Goal: Transaction & Acquisition: Purchase product/service

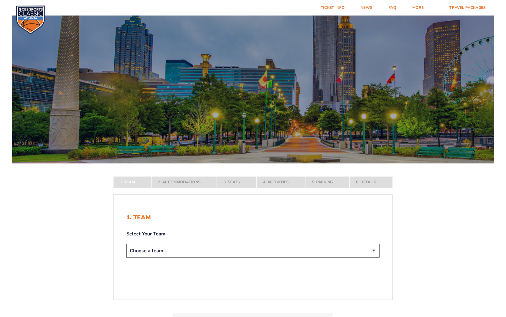
click at [374, 250] on select "Choose a team... [US_STATE] Wildcats [US_STATE] State Buckeyes [US_STATE] Tar H…" at bounding box center [252, 251] width 253 height 14
select select "12956"
click at [126, 258] on select "Choose a team... Kentucky Wildcats Ohio State Buckeyes North Carolina Tar Heels…" at bounding box center [252, 251] width 253 height 14
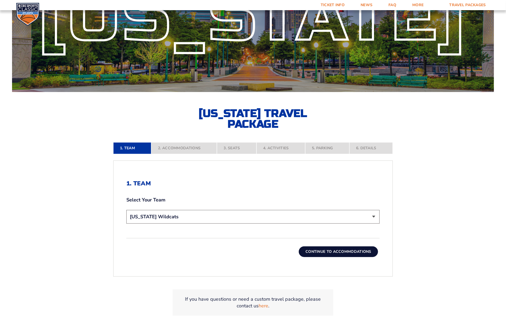
scroll to position [80, 0]
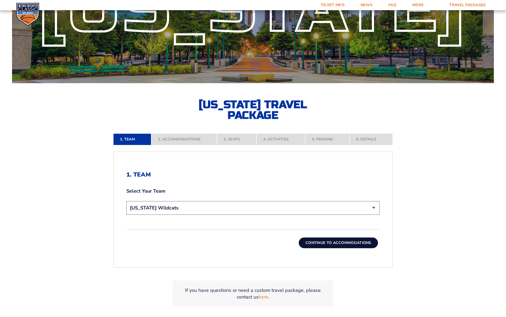
click at [354, 240] on button "Continue To Accommodations" at bounding box center [338, 243] width 79 height 11
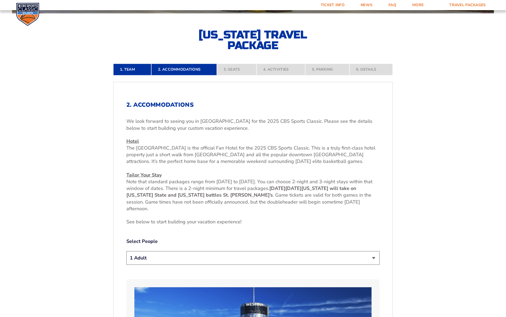
scroll to position [177, 0]
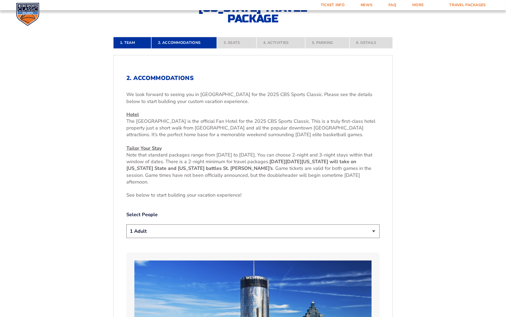
click at [374, 231] on select "1 Adult 2 Adults 3 Adults 4 Adults 2 Adults + 1 Child 2 Adults + 2 Children 2 A…" at bounding box center [252, 232] width 253 height 14
select select "2 Adults"
click at [126, 225] on select "1 Adult 2 Adults 3 Adults 4 Adults 2 Adults + 1 Child 2 Adults + 2 Children 2 A…" at bounding box center [252, 232] width 253 height 14
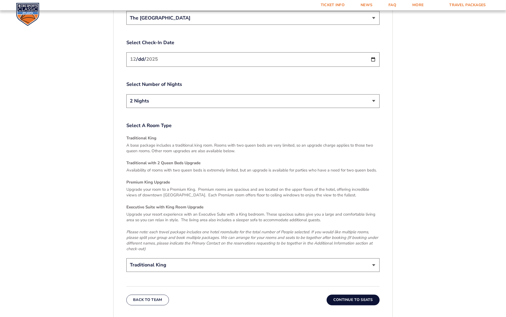
scroll to position [739, 0]
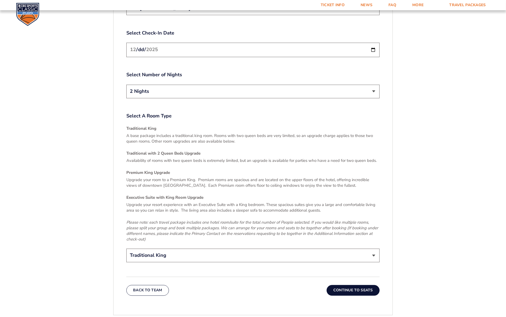
click at [347, 286] on button "Continue To Seats" at bounding box center [353, 290] width 53 height 11
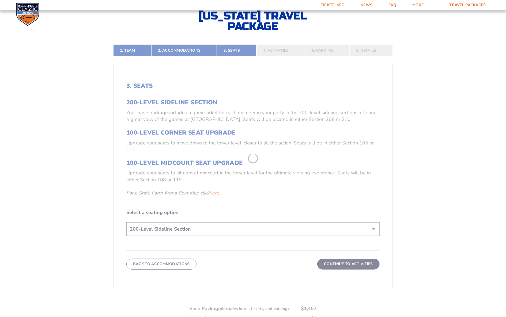
scroll to position [150, 0]
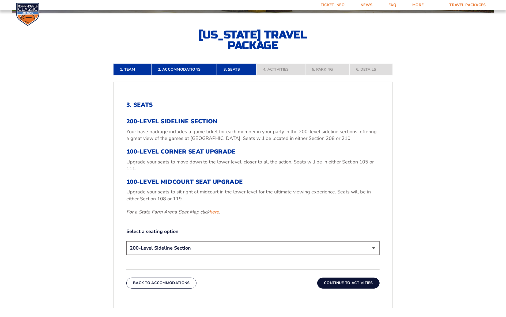
click at [375, 248] on select "200-Level Sideline Section 100-Level Corner Seat Upgrade (+$120 per person) 100…" at bounding box center [252, 248] width 253 height 14
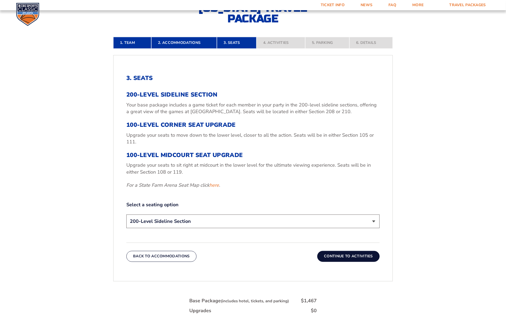
click at [374, 220] on select "200-Level Sideline Section 100-Level Corner Seat Upgrade (+$120 per person) 100…" at bounding box center [252, 222] width 253 height 14
click at [126, 215] on select "200-Level Sideline Section 100-Level Corner Seat Upgrade (+$120 per person) 100…" at bounding box center [252, 222] width 253 height 14
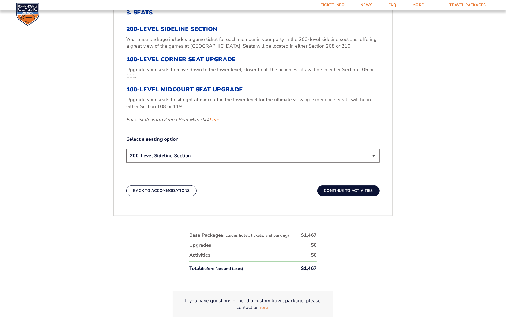
scroll to position [230, 0]
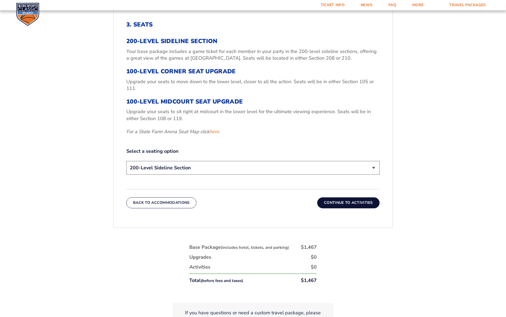
click at [374, 168] on select "200-Level Sideline Section 100-Level Corner Seat Upgrade (+$120 per person) 100…" at bounding box center [252, 168] width 253 height 14
click at [69, 136] on form "Kentucky Kentucky Travel Package Ohio State Ohio State Travel Package North Car…" at bounding box center [253, 63] width 506 height 586
click at [217, 133] on link "here" at bounding box center [214, 131] width 10 height 7
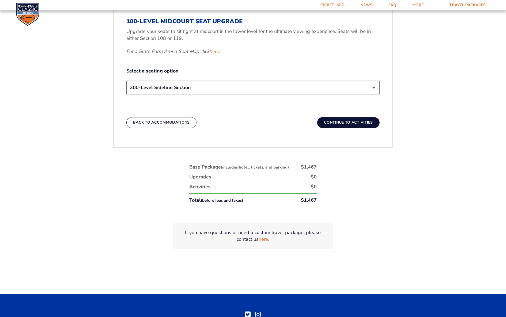
scroll to position [257, 0]
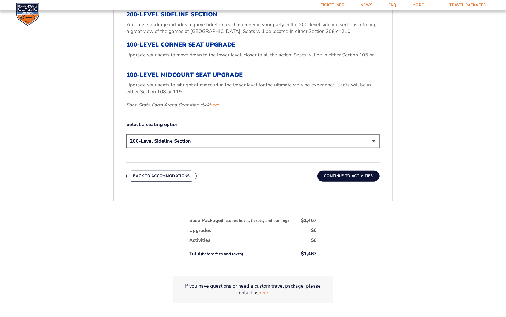
click at [373, 141] on select "200-Level Sideline Section 100-Level Corner Seat Upgrade (+$120 per person) 100…" at bounding box center [252, 141] width 253 height 14
click at [375, 141] on select "200-Level Sideline Section 100-Level Corner Seat Upgrade (+$120 per person) 100…" at bounding box center [252, 141] width 253 height 14
click at [374, 141] on select "200-Level Sideline Section 100-Level Corner Seat Upgrade (+$120 per person) 100…" at bounding box center [252, 141] width 253 height 14
click at [126, 134] on select "200-Level Sideline Section 100-Level Corner Seat Upgrade (+$120 per person) 100…" at bounding box center [252, 141] width 253 height 14
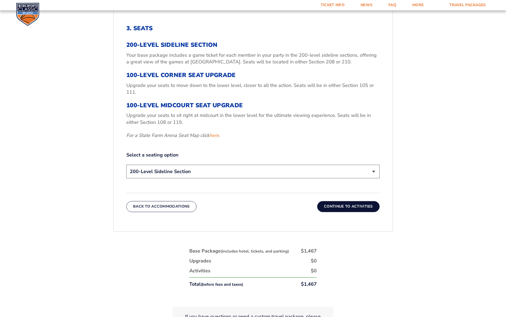
scroll to position [214, 0]
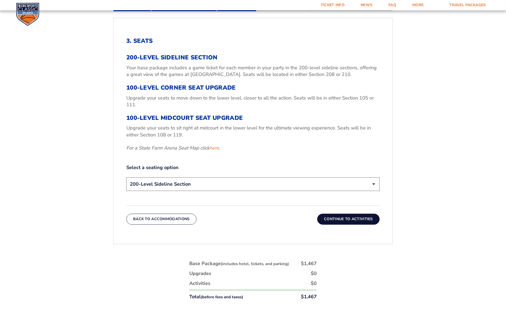
click at [339, 218] on button "Continue To Activities" at bounding box center [348, 219] width 62 height 11
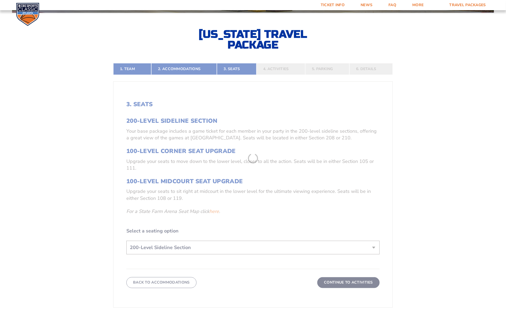
scroll to position [150, 0]
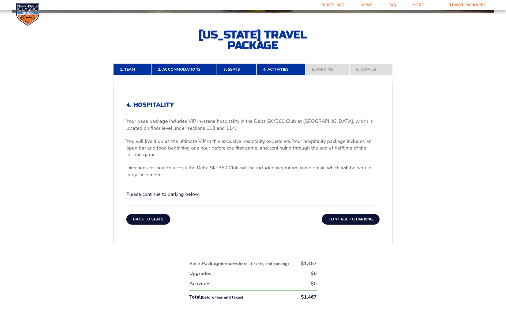
click at [155, 218] on button "Back To Seats" at bounding box center [148, 219] width 44 height 11
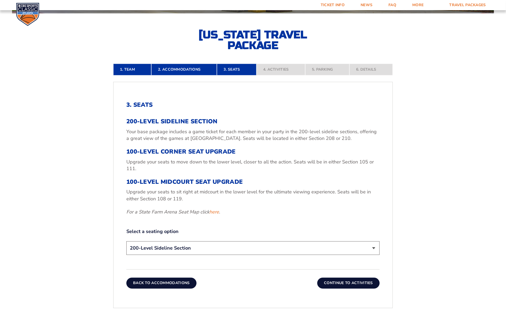
click at [150, 285] on button "Back To Accommodations" at bounding box center [161, 283] width 70 height 11
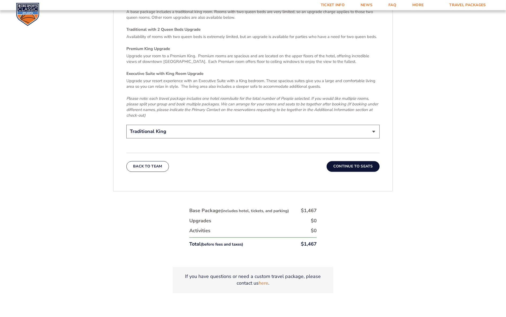
scroll to position [873, 0]
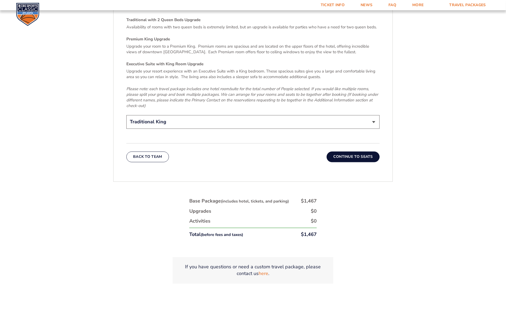
click at [336, 151] on button "Continue To Seats" at bounding box center [353, 156] width 53 height 11
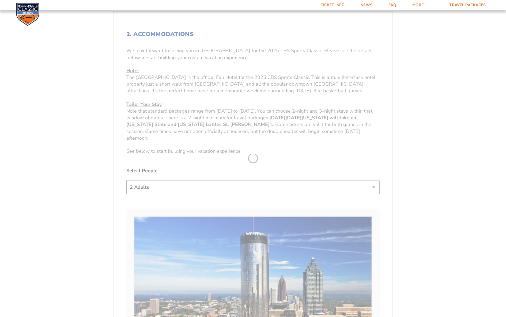
scroll to position [150, 0]
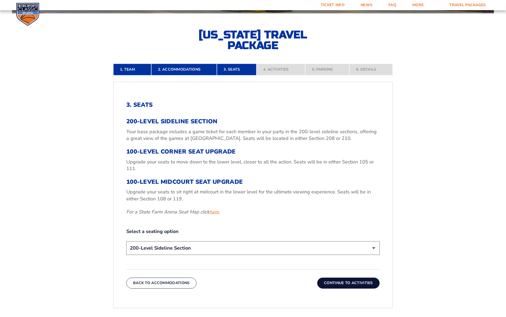
click at [217, 211] on link "here" at bounding box center [214, 212] width 10 height 7
click at [174, 280] on button "Back To Accommodations" at bounding box center [161, 283] width 70 height 11
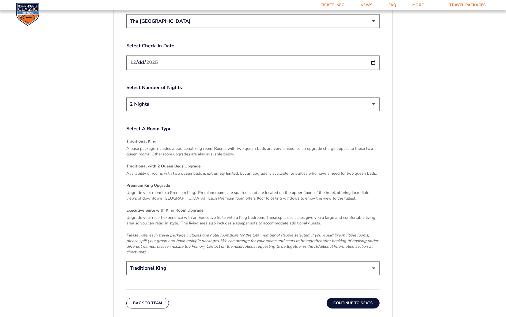
scroll to position [739, 0]
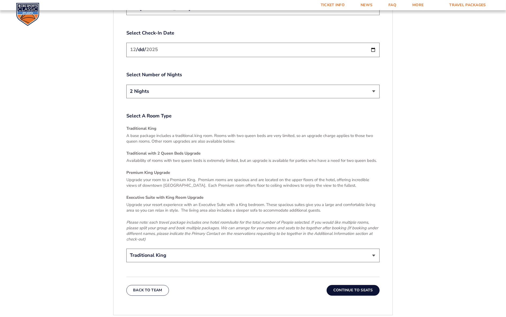
click at [339, 285] on button "Continue To Seats" at bounding box center [353, 290] width 53 height 11
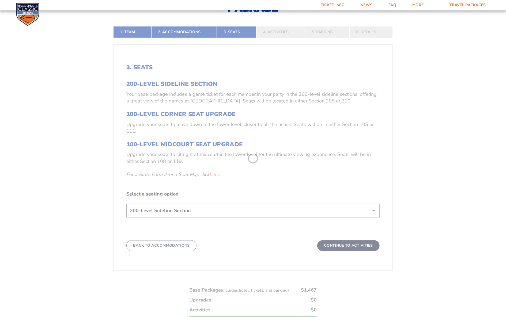
scroll to position [150, 0]
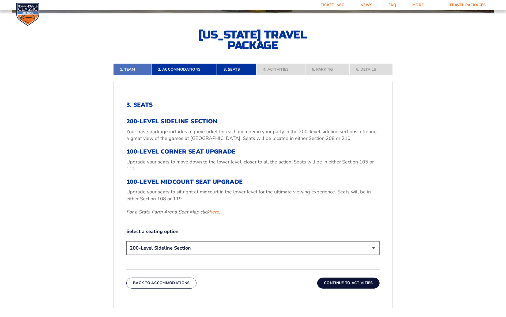
click at [124, 68] on link "1. Team" at bounding box center [132, 70] width 38 height 12
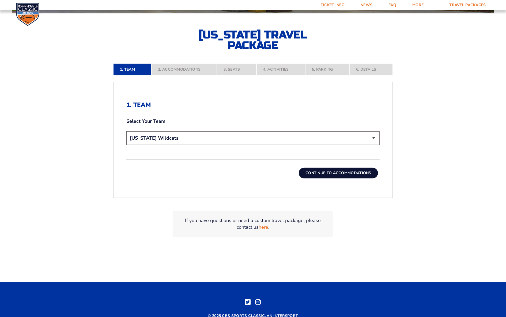
click at [319, 174] on button "Continue To Accommodations" at bounding box center [338, 173] width 79 height 11
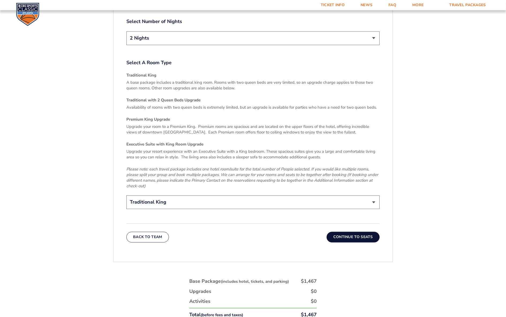
scroll to position [846, 0]
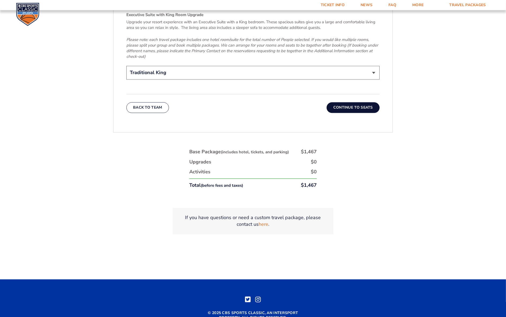
click at [357, 103] on button "Continue To Seats" at bounding box center [353, 107] width 53 height 11
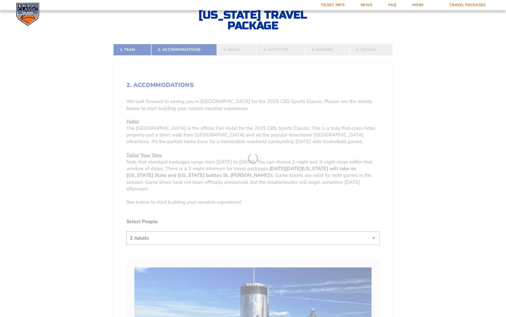
scroll to position [150, 0]
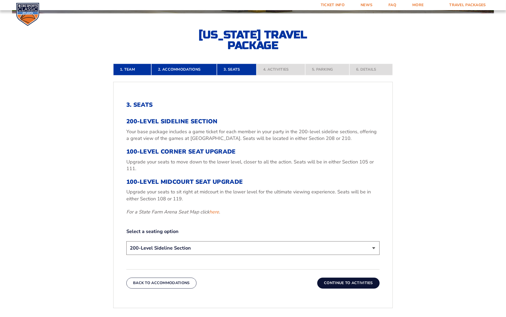
click at [373, 248] on select "200-Level Sideline Section 100-Level Corner Seat Upgrade (+$120 per person) 100…" at bounding box center [252, 248] width 253 height 14
select select "100-Level Midcourt Seat Upgrade"
click at [126, 241] on select "200-Level Sideline Section 100-Level Corner Seat Upgrade (+$120 per person) 100…" at bounding box center [252, 248] width 253 height 14
click at [332, 283] on button "Continue To Activities" at bounding box center [348, 283] width 62 height 11
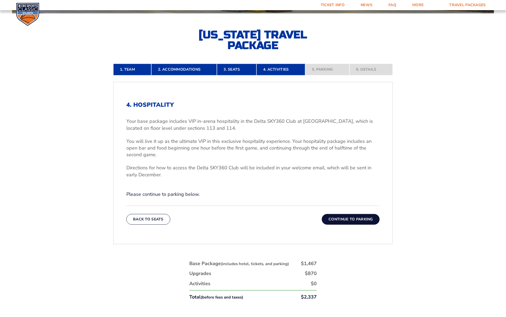
click at [351, 217] on button "Continue To Parking" at bounding box center [351, 219] width 58 height 11
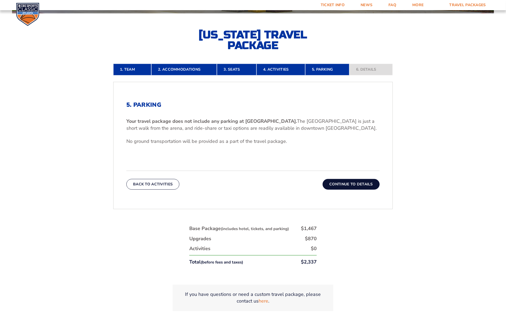
click at [348, 183] on button "Continue To Details" at bounding box center [351, 184] width 57 height 11
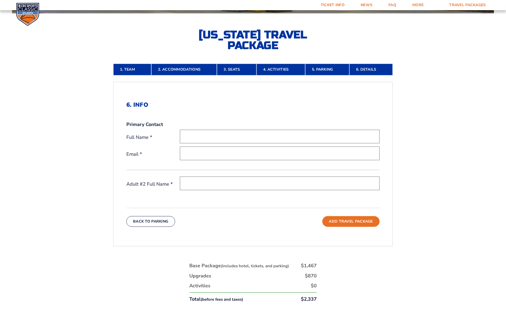
click at [301, 139] on input "text" at bounding box center [280, 137] width 200 height 14
type input "Darren Charles Rininger"
type input "[EMAIL_ADDRESS][DOMAIN_NAME]"
click at [216, 182] on input "text" at bounding box center [280, 184] width 200 height 14
type input "Kimberly Gail Rininger"
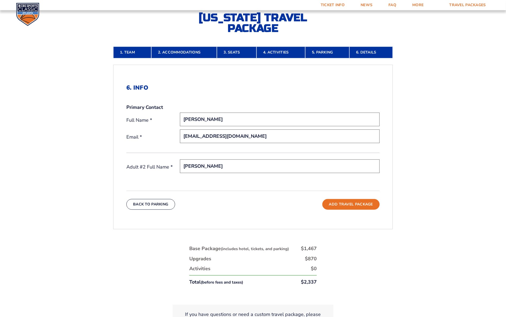
scroll to position [177, 0]
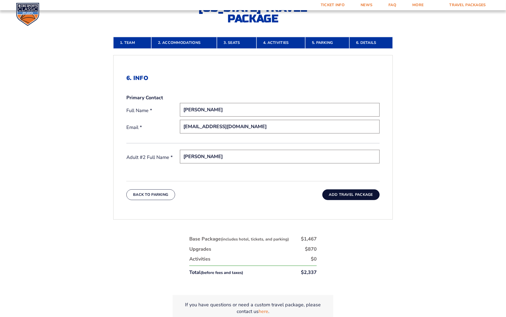
click at [357, 192] on button "Add Travel Package" at bounding box center [350, 195] width 57 height 11
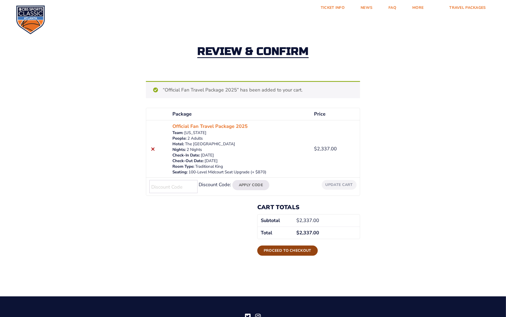
click at [291, 248] on link "Proceed to checkout" at bounding box center [287, 251] width 60 height 10
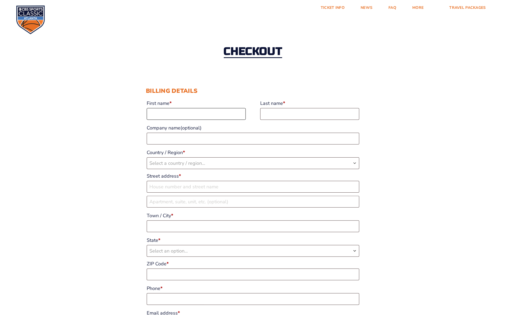
click at [180, 112] on input "First name *" at bounding box center [196, 114] width 99 height 12
type input "[PERSON_NAME]"
type input "S&K Mission Support, LLC"
select select "US"
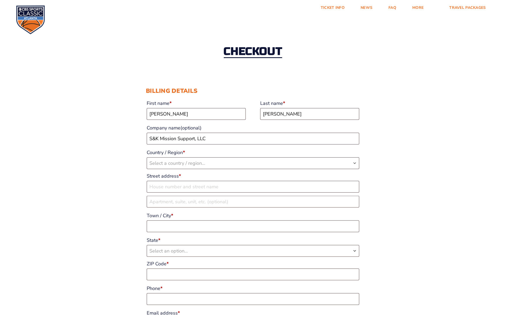
type input "[STREET_ADDRESS]"
type input "[GEOGRAPHIC_DATA]"
type input "40475-3443"
type input "18596250904"
type input "[EMAIL_ADDRESS][DOMAIN_NAME]"
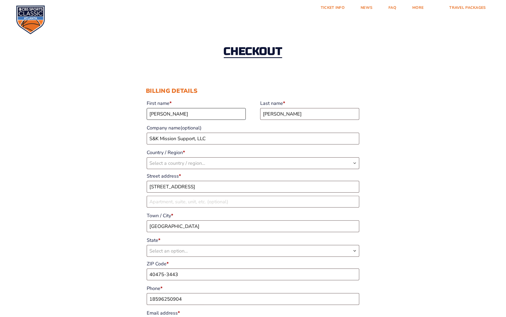
select select "US"
select select "KY"
click at [206, 139] on input "S&K Mission Support, LLC" at bounding box center [253, 139] width 213 height 12
type input "S"
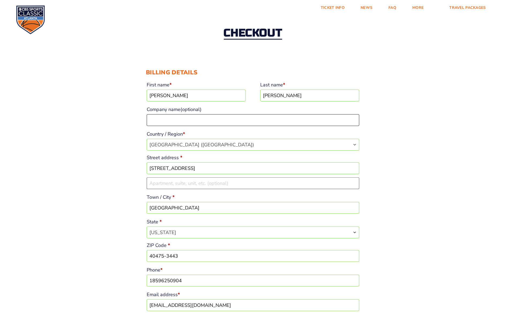
scroll to position [27, 0]
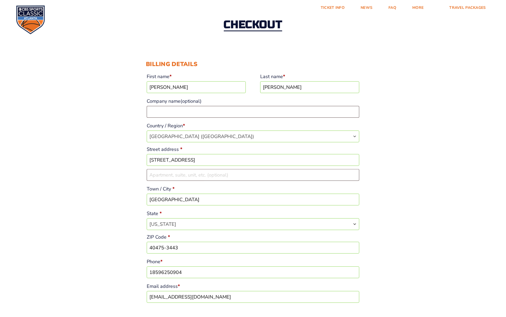
click at [184, 272] on input "18596250904" at bounding box center [253, 273] width 213 height 12
type input "1"
click at [181, 250] on input "40475-3443" at bounding box center [253, 248] width 213 height 12
type input "40475"
click at [180, 273] on input "Phone *" at bounding box center [253, 273] width 213 height 12
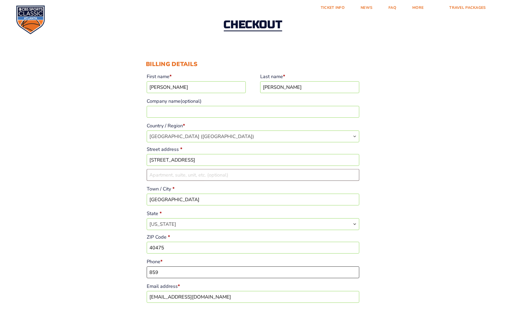
type input "18598934571"
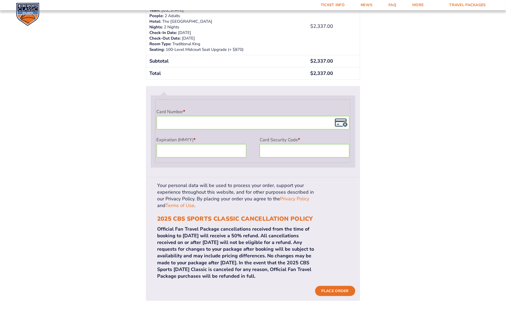
scroll to position [428, 0]
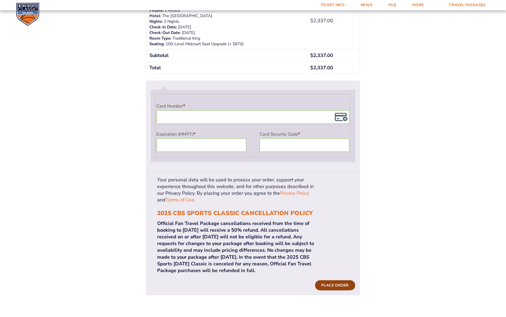
click at [343, 281] on button "Place order" at bounding box center [335, 286] width 40 height 10
